Goal: Transaction & Acquisition: Purchase product/service

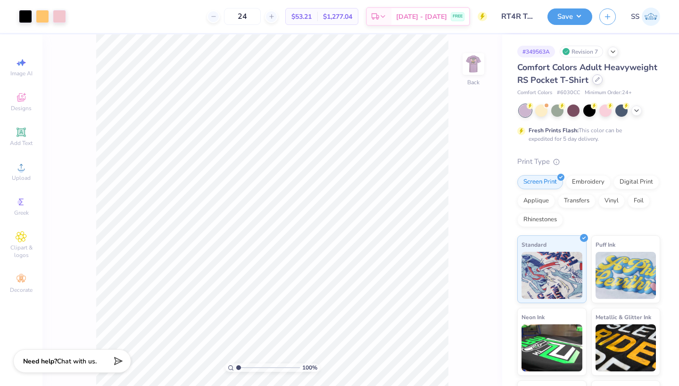
click at [596, 84] on div at bounding box center [597, 79] width 10 height 10
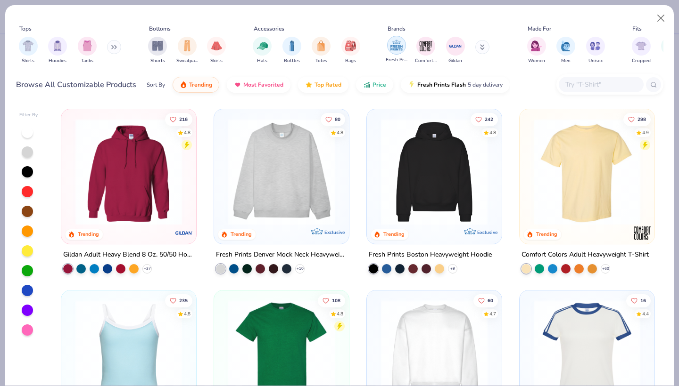
click at [395, 45] on img "filter for Fresh Prints" at bounding box center [396, 45] width 14 height 14
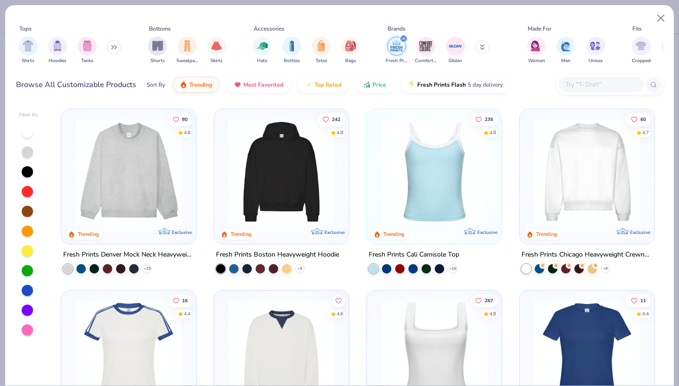
click at [404, 37] on icon "filter for Fresh Prints" at bounding box center [404, 39] width 4 height 4
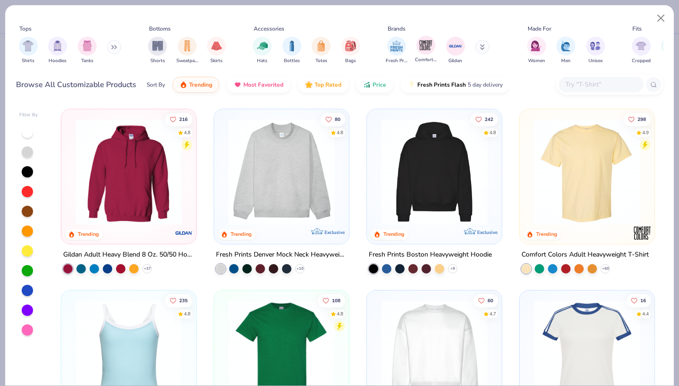
click at [415, 47] on div "Comfort Colors" at bounding box center [426, 50] width 22 height 28
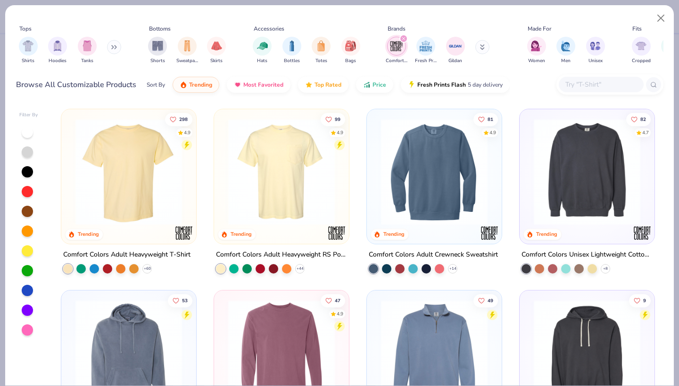
click at [140, 134] on img at bounding box center [129, 172] width 116 height 107
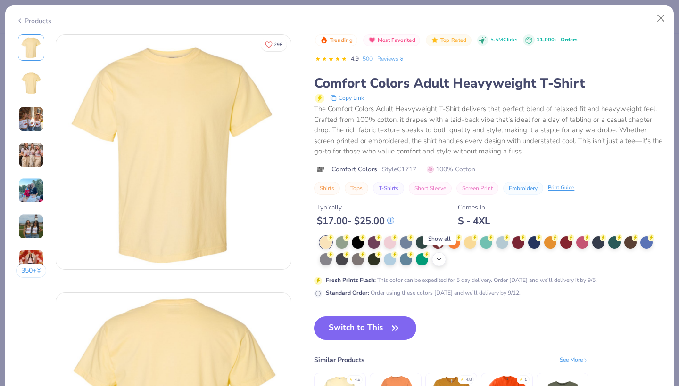
click at [440, 256] on icon at bounding box center [439, 260] width 8 height 8
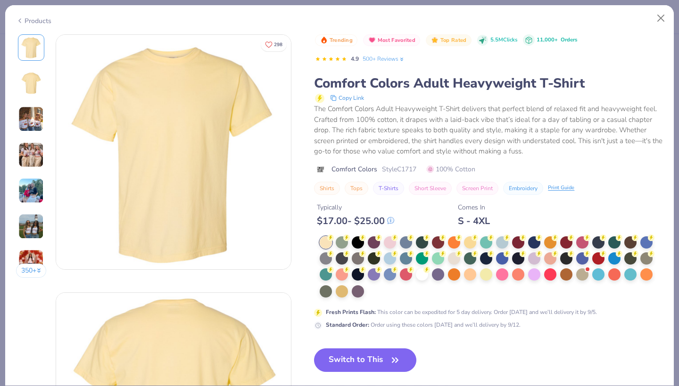
scroll to position [11, 0]
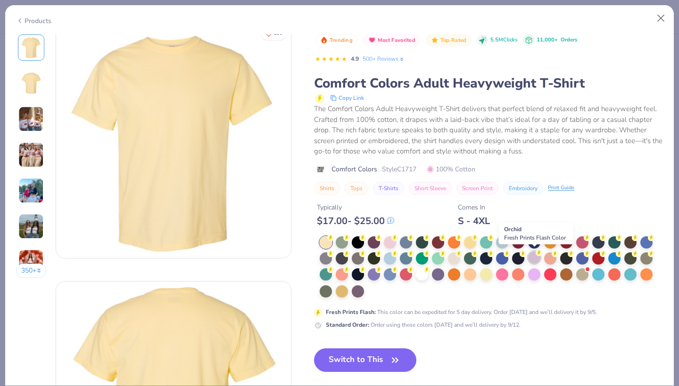
click at [535, 259] on div at bounding box center [534, 258] width 12 height 12
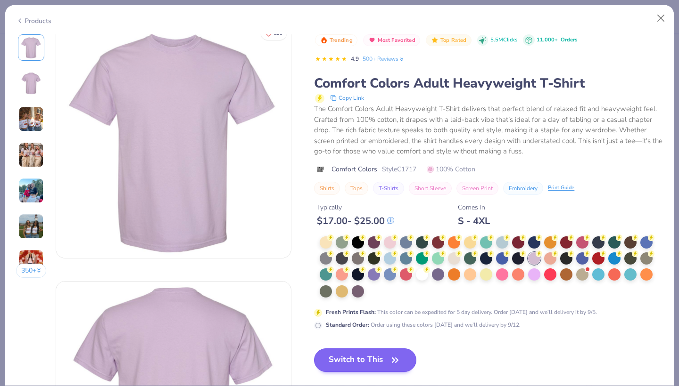
click at [361, 357] on button "Switch to This" at bounding box center [365, 361] width 102 height 24
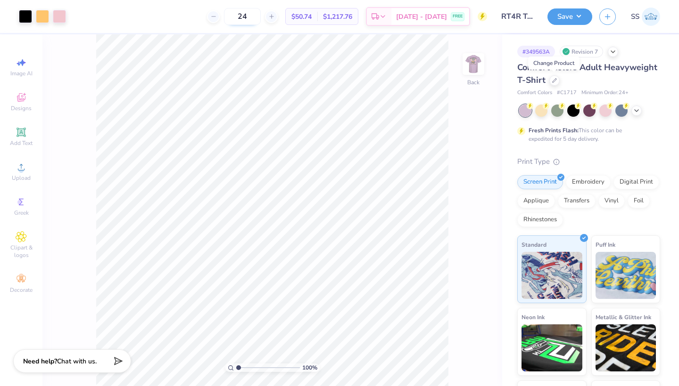
click at [261, 18] on input "24" at bounding box center [242, 16] width 37 height 17
type input "2"
type input "50"
